Goal: Transaction & Acquisition: Purchase product/service

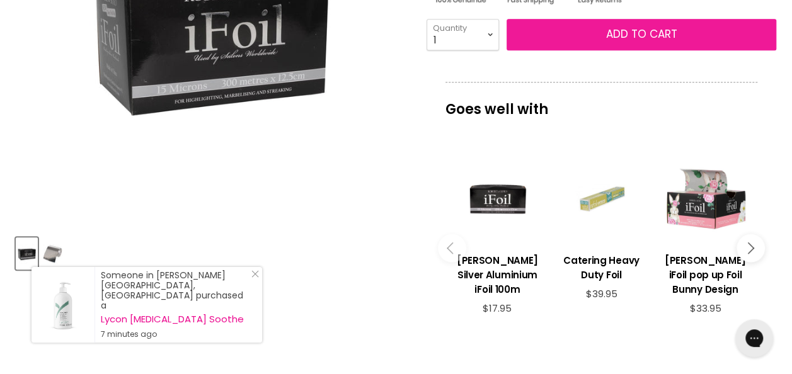
scroll to position [356, 0]
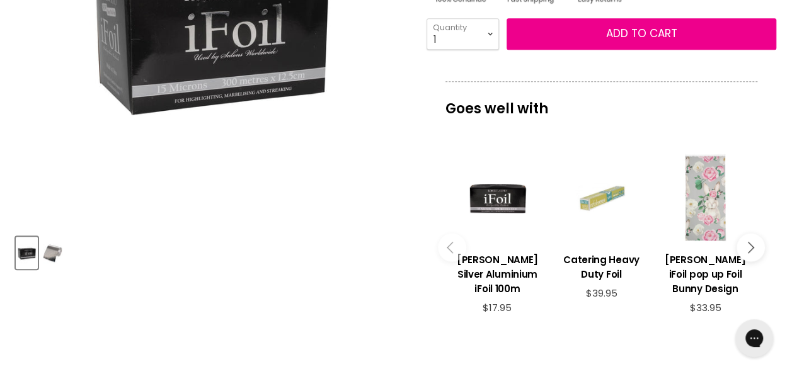
click at [719, 218] on div "Main content" at bounding box center [705, 197] width 91 height 91
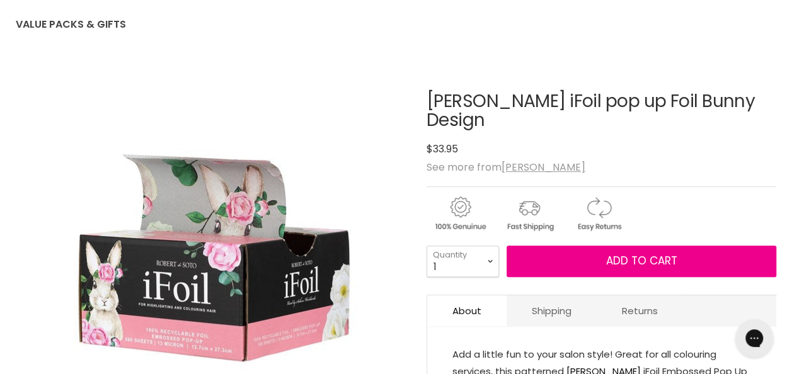
scroll to position [130, 0]
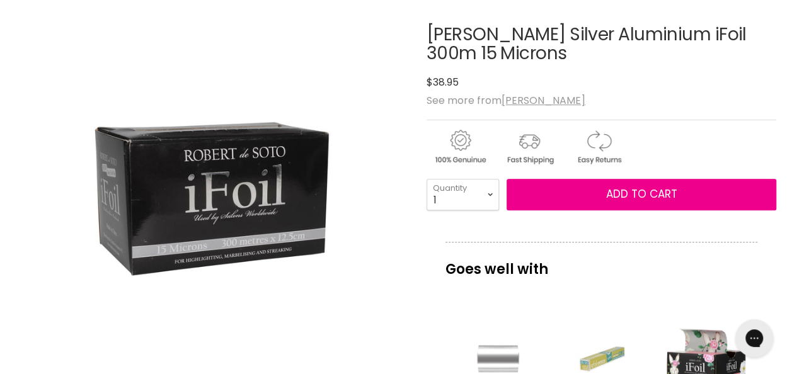
scroll to position [193, 0]
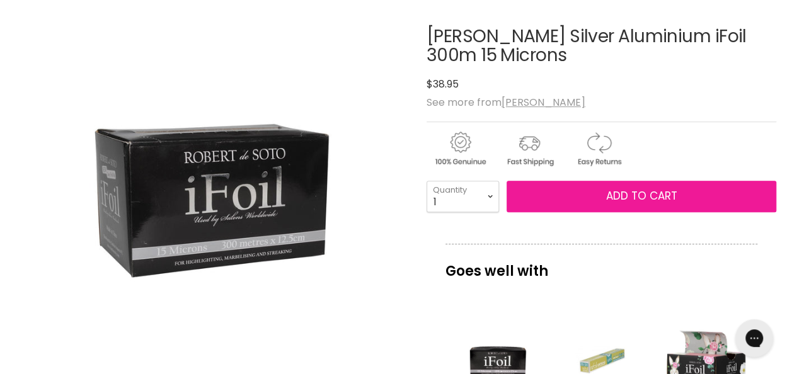
click at [605, 198] on button "Add to cart" at bounding box center [641, 196] width 270 height 31
click at [610, 200] on span "Add to cart" at bounding box center [640, 195] width 71 height 15
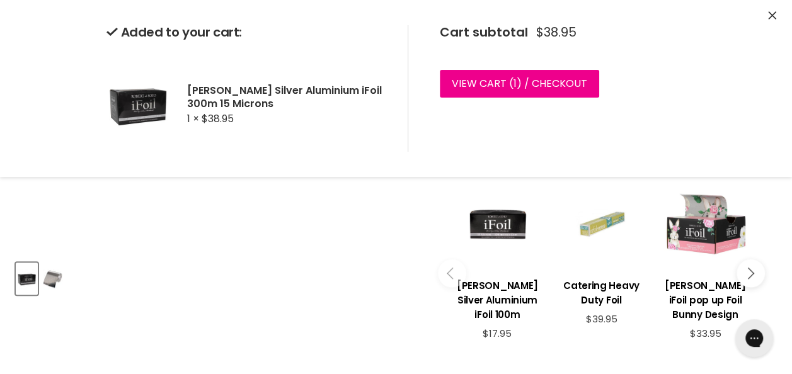
scroll to position [330, 0]
click at [496, 241] on div "Main content" at bounding box center [497, 223] width 91 height 91
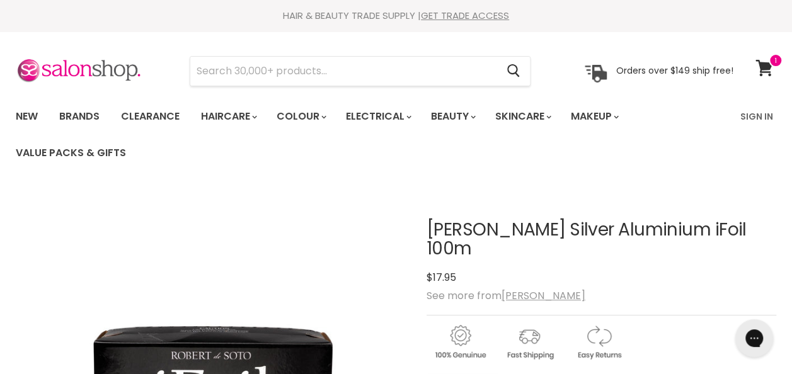
click at [499, 225] on h1 "[PERSON_NAME] Silver Aluminium iFoil 100m" at bounding box center [601, 239] width 350 height 39
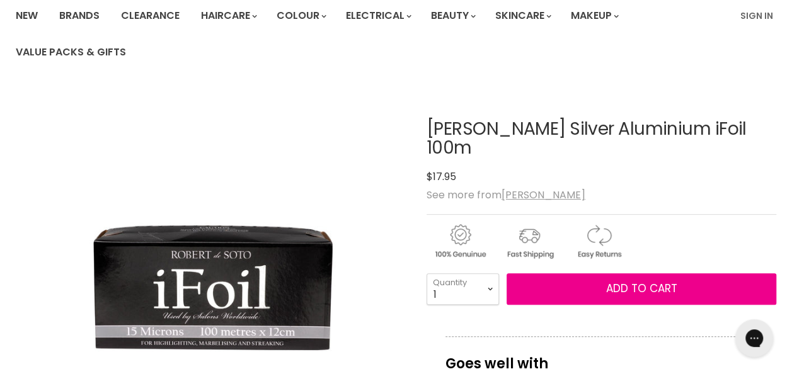
scroll to position [102, 0]
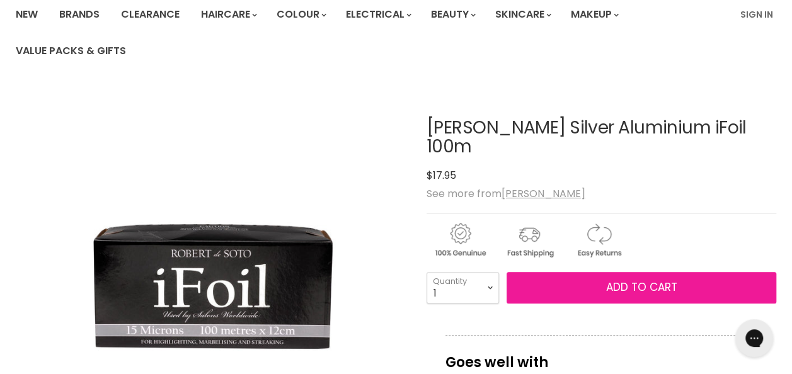
click at [558, 287] on button "Add to cart" at bounding box center [641, 287] width 270 height 31
click at [624, 287] on span "Add to cart" at bounding box center [640, 287] width 71 height 15
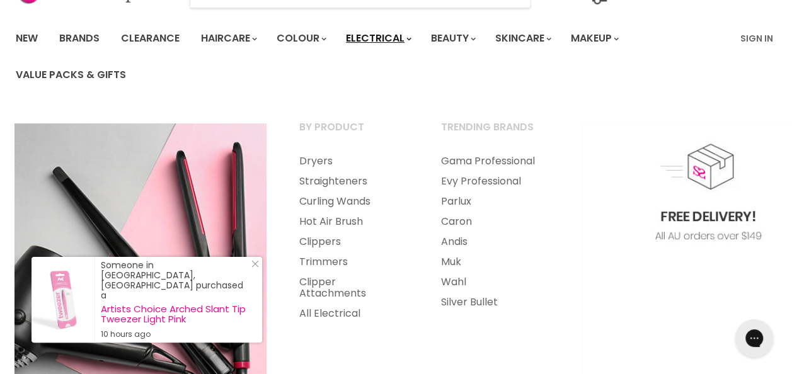
scroll to position [0, 0]
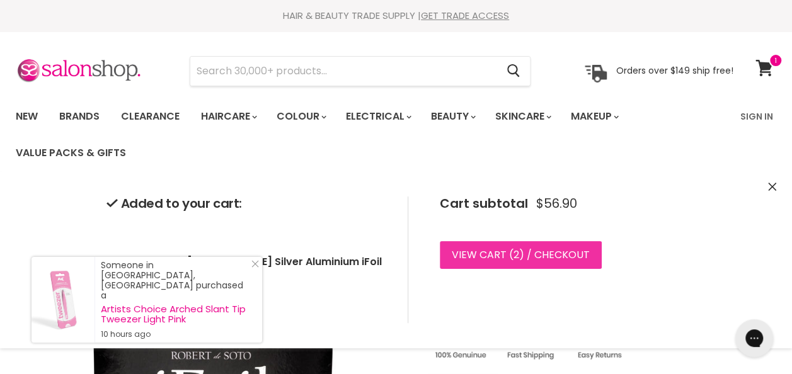
click at [539, 255] on link "View cart ( 2 ) / Checkout" at bounding box center [521, 255] width 162 height 28
